Goal: Task Accomplishment & Management: Manage account settings

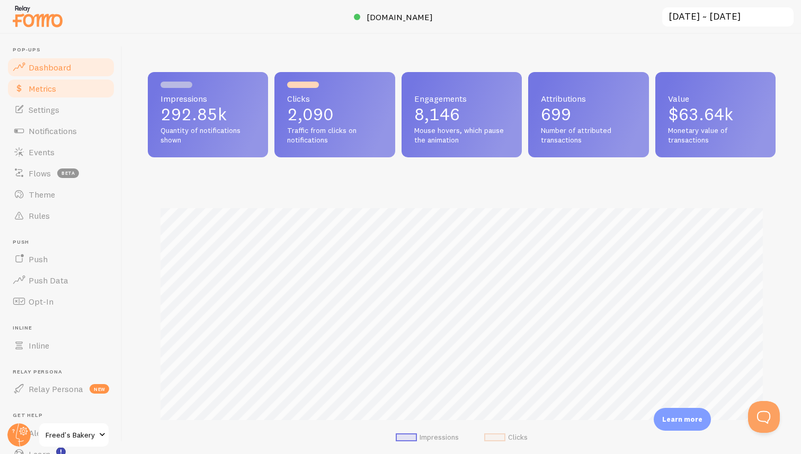
click at [46, 93] on span "Metrics" at bounding box center [43, 88] width 28 height 11
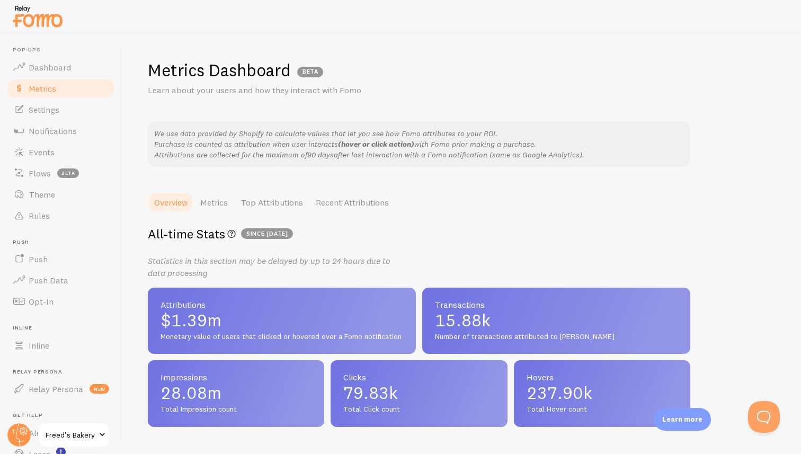
scroll to position [2, 0]
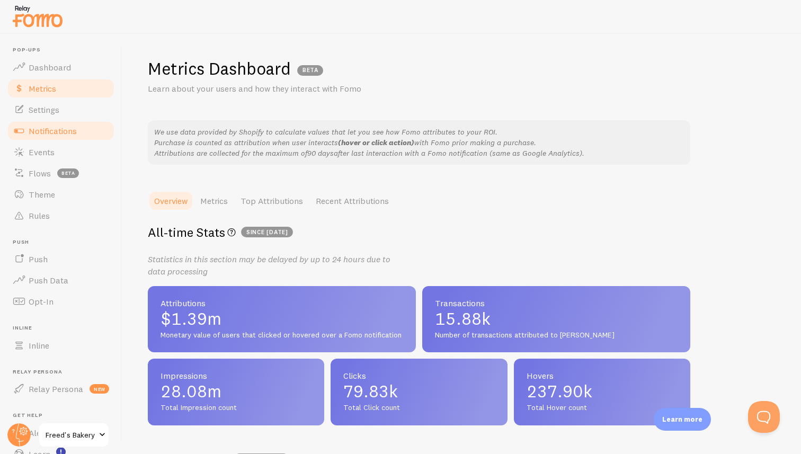
click at [58, 130] on span "Notifications" at bounding box center [53, 131] width 48 height 11
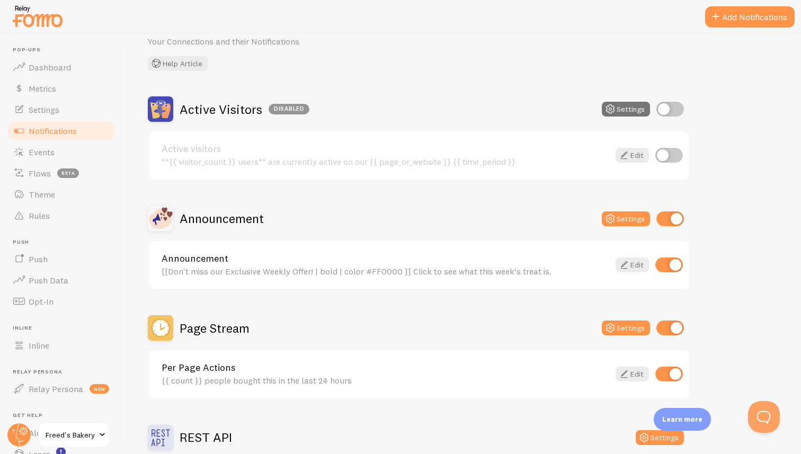
scroll to position [59, 0]
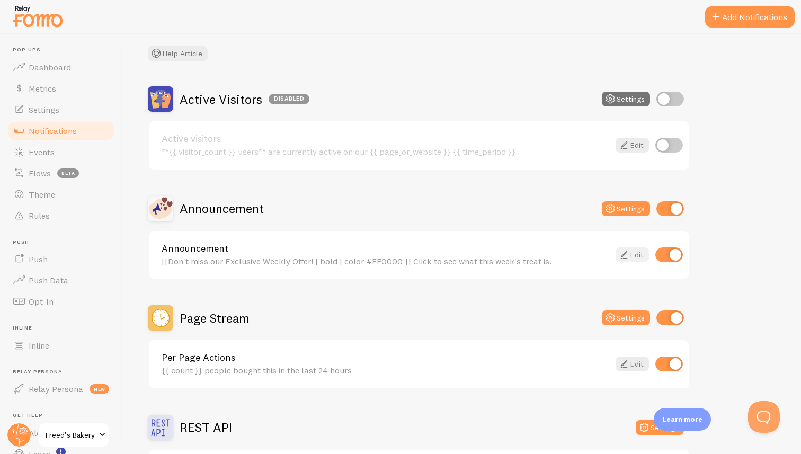
click at [628, 254] on icon at bounding box center [624, 255] width 13 height 13
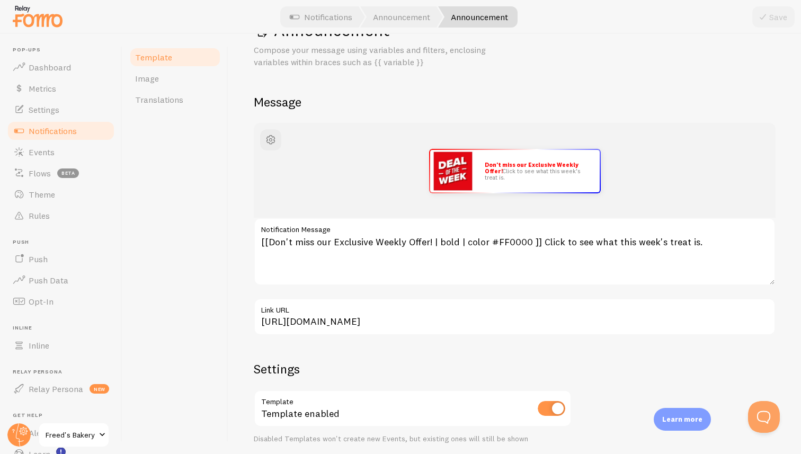
scroll to position [87, 0]
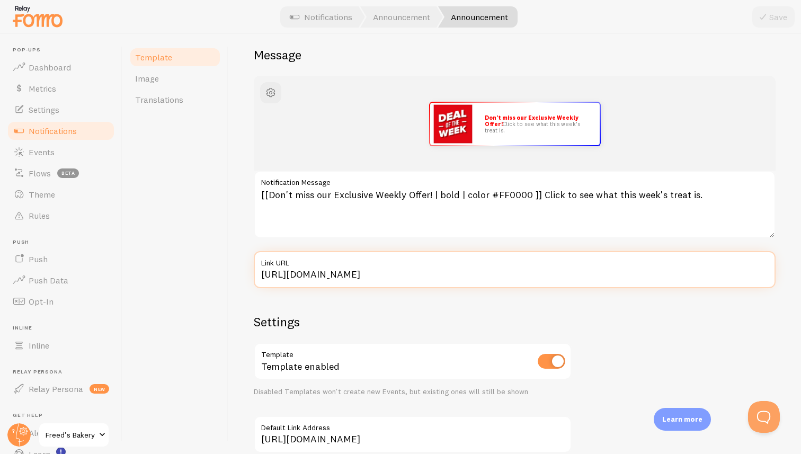
click at [396, 272] on input "[URL][DOMAIN_NAME]" at bounding box center [515, 269] width 522 height 37
click at [491, 277] on input "[URL][DOMAIN_NAME]" at bounding box center [515, 269] width 522 height 37
type input "[URL][DOMAIN_NAME]"
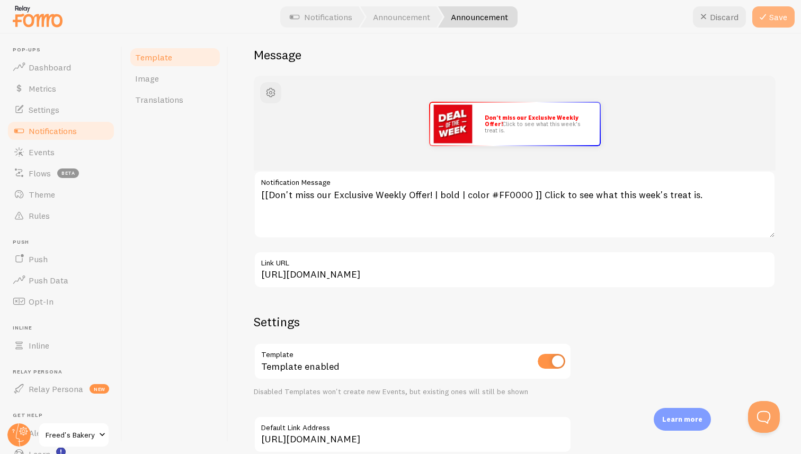
click at [777, 16] on button "Save" at bounding box center [773, 16] width 42 height 21
click at [162, 55] on span "Template" at bounding box center [153, 57] width 37 height 11
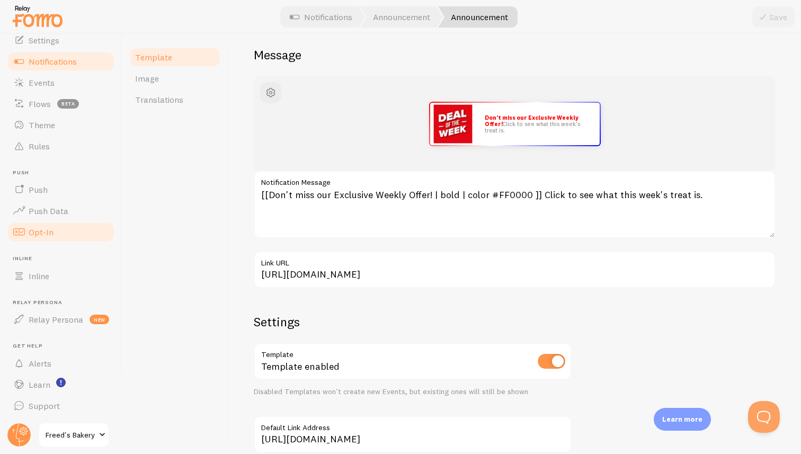
scroll to position [0, 0]
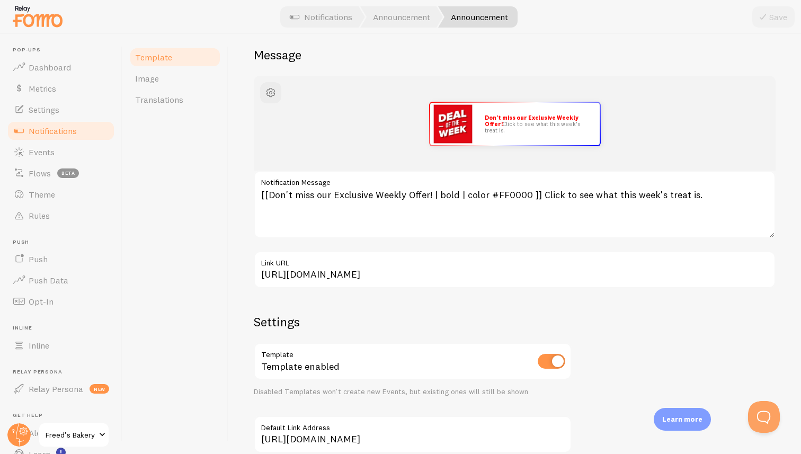
click at [45, 130] on span "Notifications" at bounding box center [53, 131] width 48 height 11
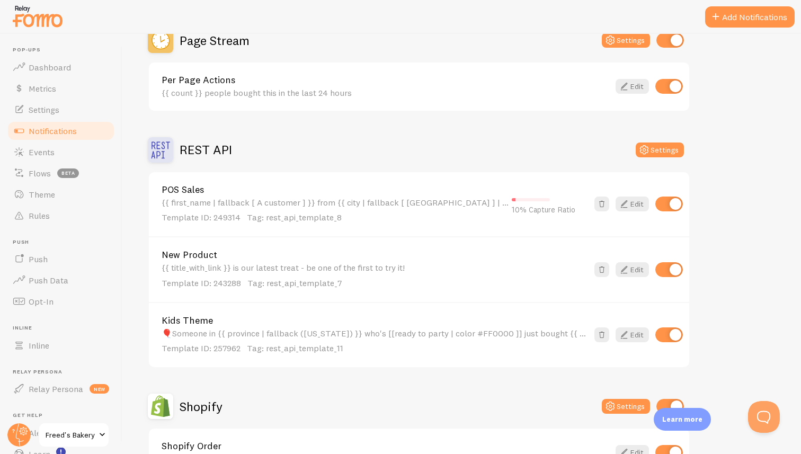
scroll to position [668, 0]
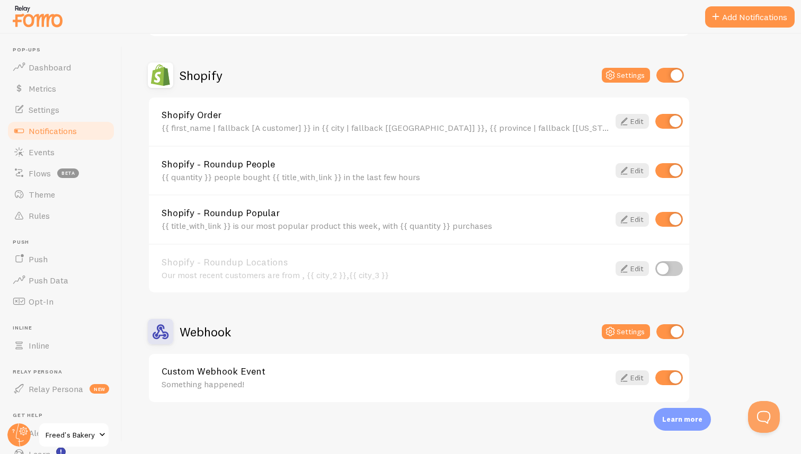
click at [237, 376] on link "Custom Webhook Event" at bounding box center [386, 372] width 448 height 10
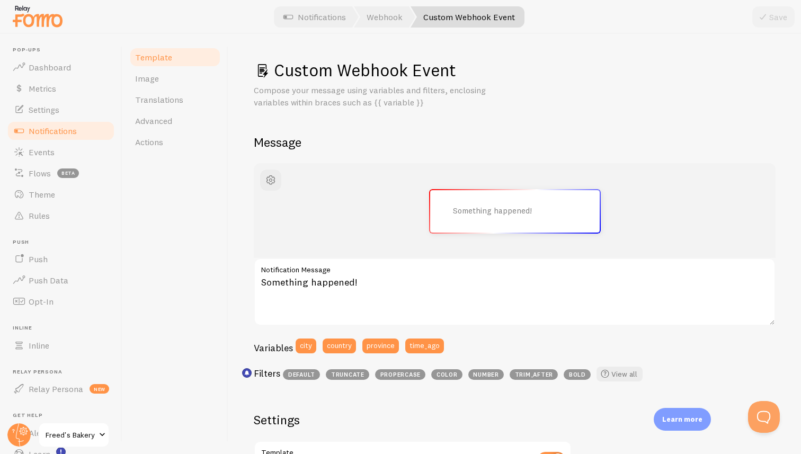
click at [55, 129] on span "Notifications" at bounding box center [53, 131] width 48 height 11
